Goal: Entertainment & Leisure: Consume media (video, audio)

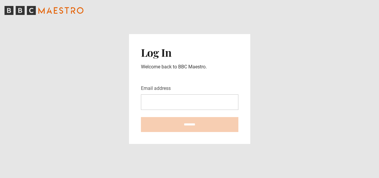
drag, startPoint x: 0, startPoint y: 0, endPoint x: 148, endPoint y: 102, distance: 179.7
click at [148, 102] on input "Email address" at bounding box center [189, 101] width 97 height 15
type input "**********"
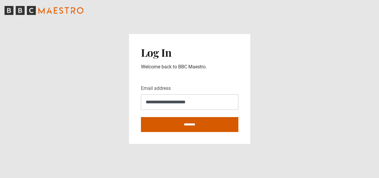
click at [175, 126] on input "********" at bounding box center [189, 124] width 97 height 15
type input "**********"
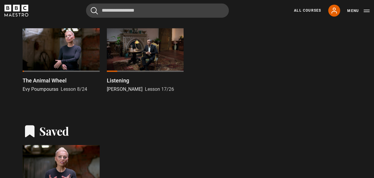
scroll to position [439, 0]
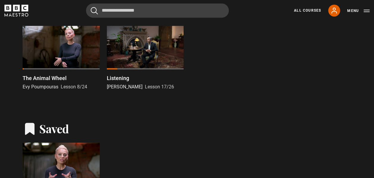
click at [63, 52] on div at bounding box center [61, 47] width 77 height 43
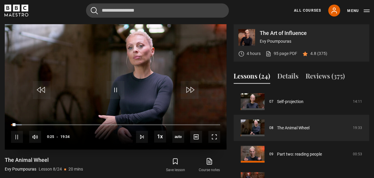
drag, startPoint x: 16, startPoint y: 123, endPoint x: 8, endPoint y: 123, distance: 7.4
click at [8, 123] on div "10s Skip Back 10 seconds Pause 10s Skip Forward 10 seconds Loaded : 5.11% 00:21…" at bounding box center [116, 132] width 222 height 33
click at [117, 87] on span "Video Player" at bounding box center [116, 90] width 18 height 18
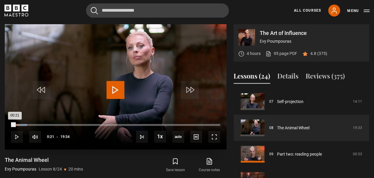
click at [15, 124] on div "00:21" at bounding box center [13, 125] width 4 height 2
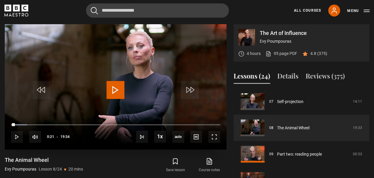
click at [115, 86] on span "Video Player" at bounding box center [116, 90] width 18 height 18
click at [212, 134] on span "Video Player" at bounding box center [215, 136] width 12 height 12
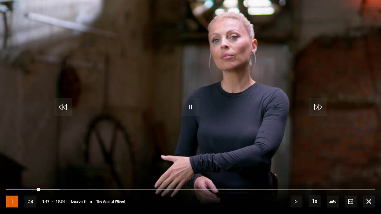
click at [13, 177] on span "Video Player" at bounding box center [12, 202] width 12 height 12
click at [188, 109] on span "Video Player" at bounding box center [191, 107] width 18 height 18
click at [194, 106] on span "Video Player" at bounding box center [191, 107] width 18 height 18
click at [188, 106] on span "Video Player" at bounding box center [191, 107] width 18 height 18
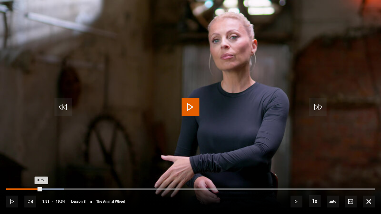
click at [41, 177] on div "01:51" at bounding box center [23, 190] width 35 height 2
click at [41, 177] on div "01:49" at bounding box center [23, 190] width 34 height 2
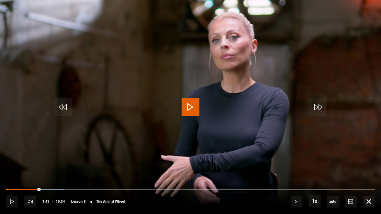
click at [192, 107] on span "Video Player" at bounding box center [191, 107] width 18 height 18
click at [193, 106] on span "Video Player" at bounding box center [191, 107] width 18 height 18
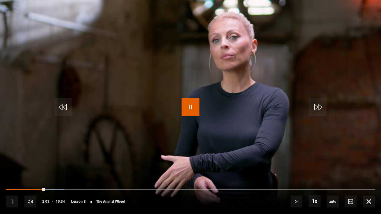
click at [193, 106] on span "Video Player" at bounding box center [191, 107] width 18 height 18
click at [192, 107] on span "Video Player" at bounding box center [191, 107] width 18 height 18
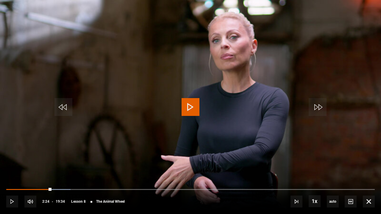
click at [192, 107] on span "Video Player" at bounding box center [191, 107] width 18 height 18
drag, startPoint x: 192, startPoint y: 107, endPoint x: 163, endPoint y: 160, distance: 60.8
click at [163, 160] on video "Video Player" at bounding box center [190, 107] width 381 height 214
drag, startPoint x: 98, startPoint y: 187, endPoint x: 88, endPoint y: 185, distance: 10.0
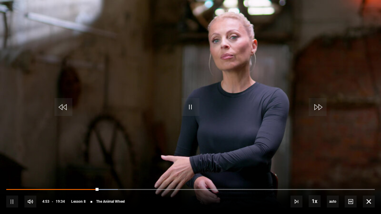
click at [88, 177] on div "10s Skip Back 10 seconds Pause 10s Skip Forward 10 seconds Loaded : 30.27% 02:2…" at bounding box center [190, 197] width 381 height 33
drag, startPoint x: 97, startPoint y: 188, endPoint x: 92, endPoint y: 188, distance: 5.1
click at [92, 177] on div "04:33" at bounding box center [50, 189] width 88 height 1
click at [193, 106] on span "Video Player" at bounding box center [191, 107] width 18 height 18
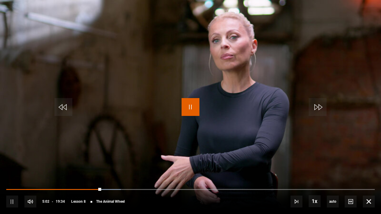
click at [193, 106] on span "Video Player" at bounding box center [191, 107] width 18 height 18
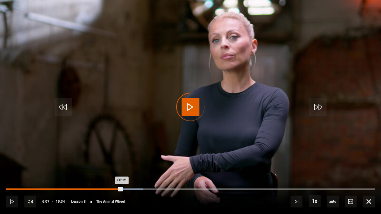
click at [122, 177] on div "06:15" at bounding box center [64, 190] width 116 height 2
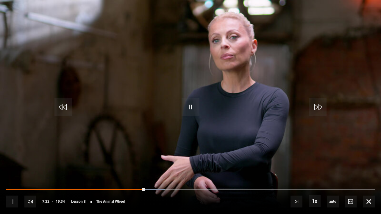
click at [178, 149] on video "Video Player" at bounding box center [190, 107] width 381 height 214
click at [187, 107] on span "Video Player" at bounding box center [191, 107] width 18 height 18
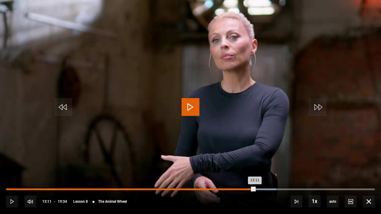
click at [255, 177] on div "13:11" at bounding box center [130, 190] width 249 height 2
click at [255, 177] on div "13:12" at bounding box center [130, 190] width 249 height 2
drag, startPoint x: 253, startPoint y: 189, endPoint x: 245, endPoint y: 191, distance: 7.5
click at [245, 177] on div "Loaded : 73.33% 12:41 12:50" at bounding box center [190, 190] width 369 height 2
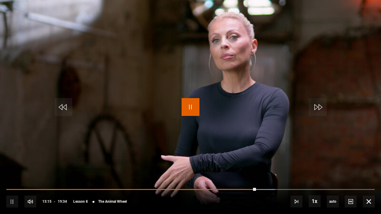
click at [191, 102] on span "Video Player" at bounding box center [191, 107] width 18 height 18
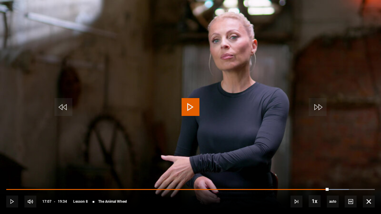
click at [191, 102] on span "Video Player" at bounding box center [191, 107] width 18 height 18
click at [191, 105] on span "Video Player" at bounding box center [191, 107] width 18 height 18
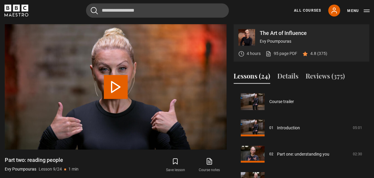
scroll to position [210, 0]
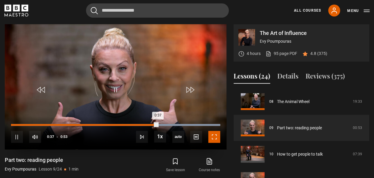
drag, startPoint x: 213, startPoint y: 135, endPoint x: 214, endPoint y: 157, distance: 21.5
click at [213, 135] on span "Video Player" at bounding box center [215, 136] width 12 height 12
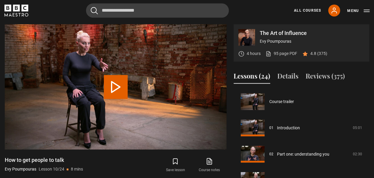
scroll to position [236, 0]
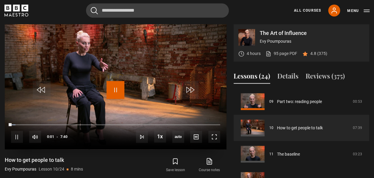
click at [117, 86] on span "Video Player" at bounding box center [116, 90] width 18 height 18
